Goal: Contribute content

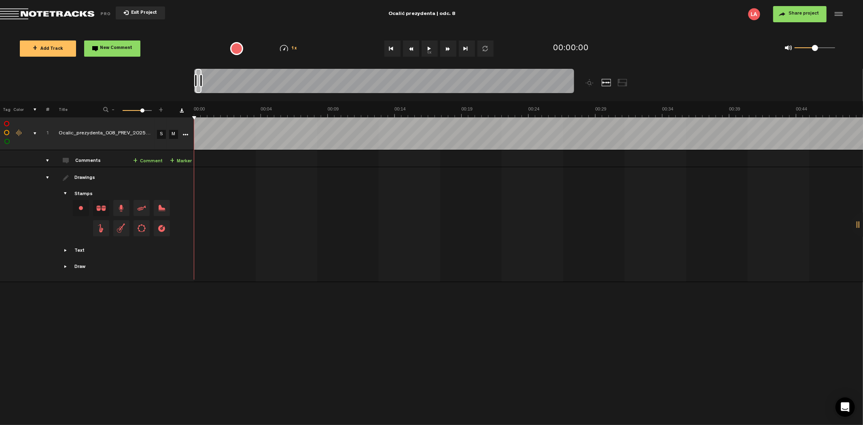
click at [149, 11] on span "Exit Project" at bounding box center [143, 13] width 28 height 4
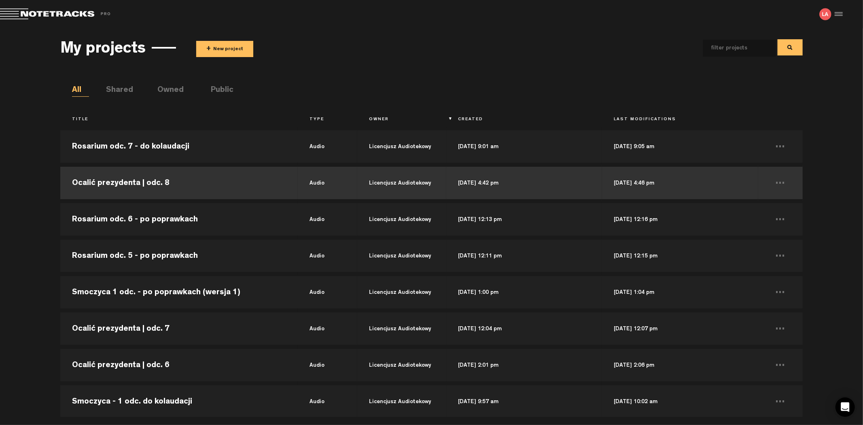
click at [176, 183] on td "Ocalić prezydenta | odc. 8" at bounding box center [179, 183] width 238 height 36
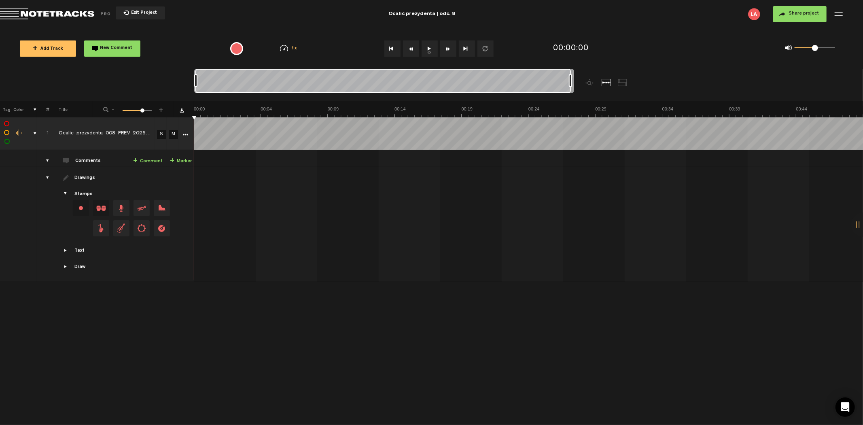
drag, startPoint x: 203, startPoint y: 80, endPoint x: 779, endPoint y: 70, distance: 576.3
click at [779, 70] on nt-zoom-navigation-bar at bounding box center [431, 85] width 863 height 32
click at [426, 47] on button "1x" at bounding box center [430, 48] width 16 height 16
click at [448, 49] on button "Fast Forward" at bounding box center [448, 48] width 16 height 16
click at [409, 49] on button "Rewind" at bounding box center [411, 48] width 16 height 16
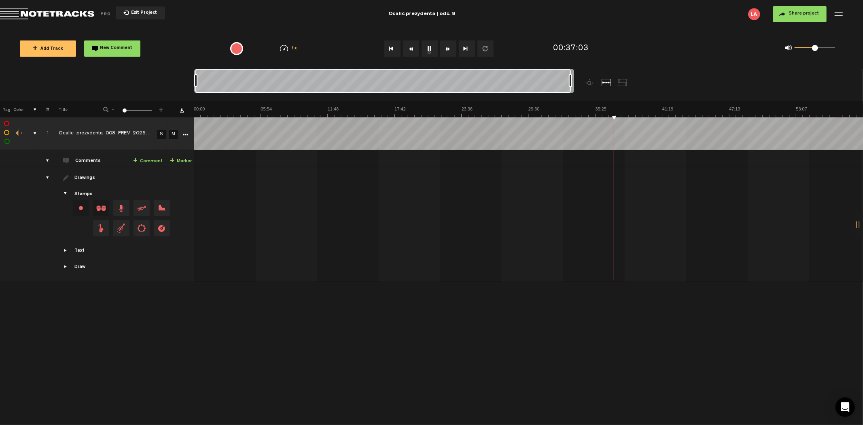
click at [409, 49] on button "Rewind" at bounding box center [411, 48] width 16 height 16
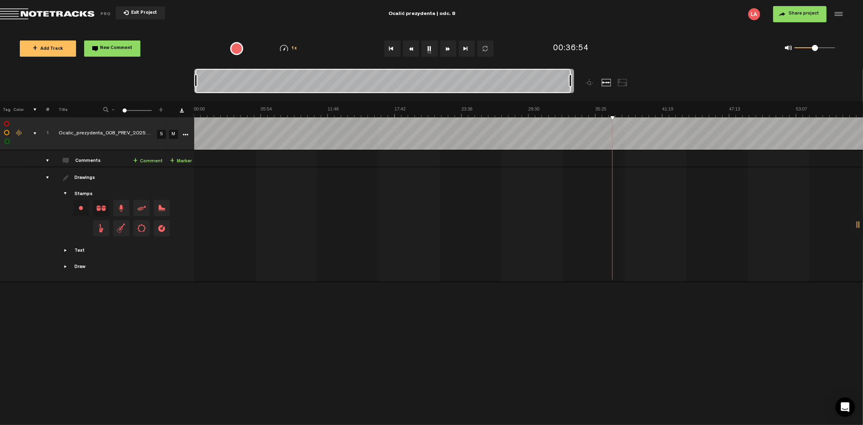
click at [409, 49] on button "Rewind" at bounding box center [411, 48] width 16 height 16
click at [115, 50] on span "New Comment" at bounding box center [116, 48] width 32 height 4
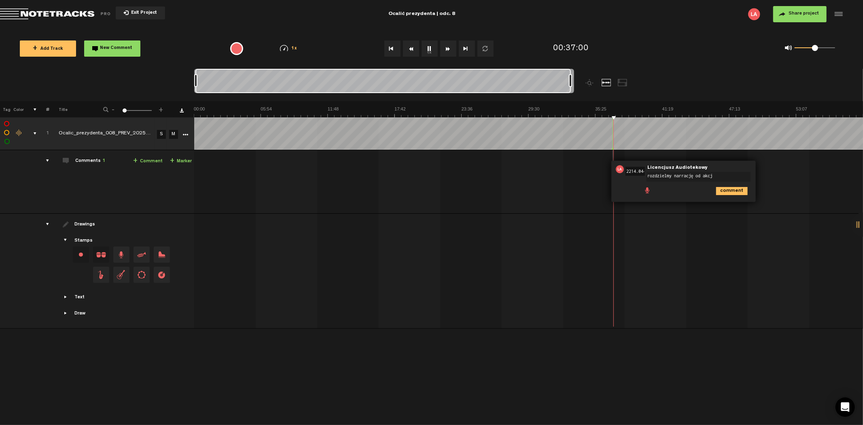
type textarea "rozdzielmy narrację od akcji"
